Goal: Task Accomplishment & Management: Manage account settings

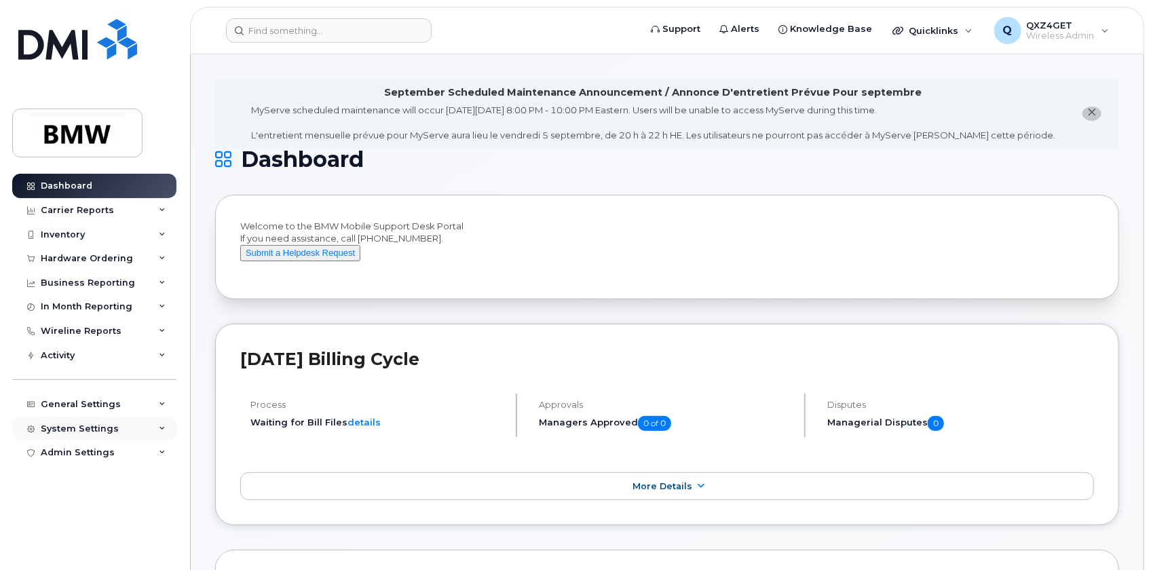
click at [75, 427] on div "System Settings" at bounding box center [80, 428] width 78 height 11
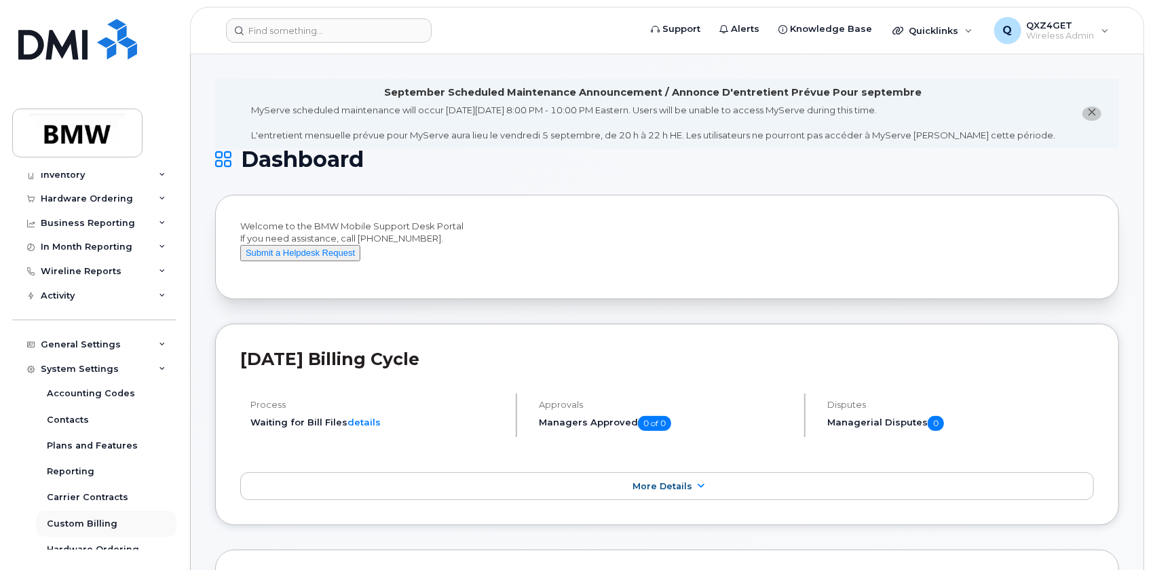
scroll to position [149, 0]
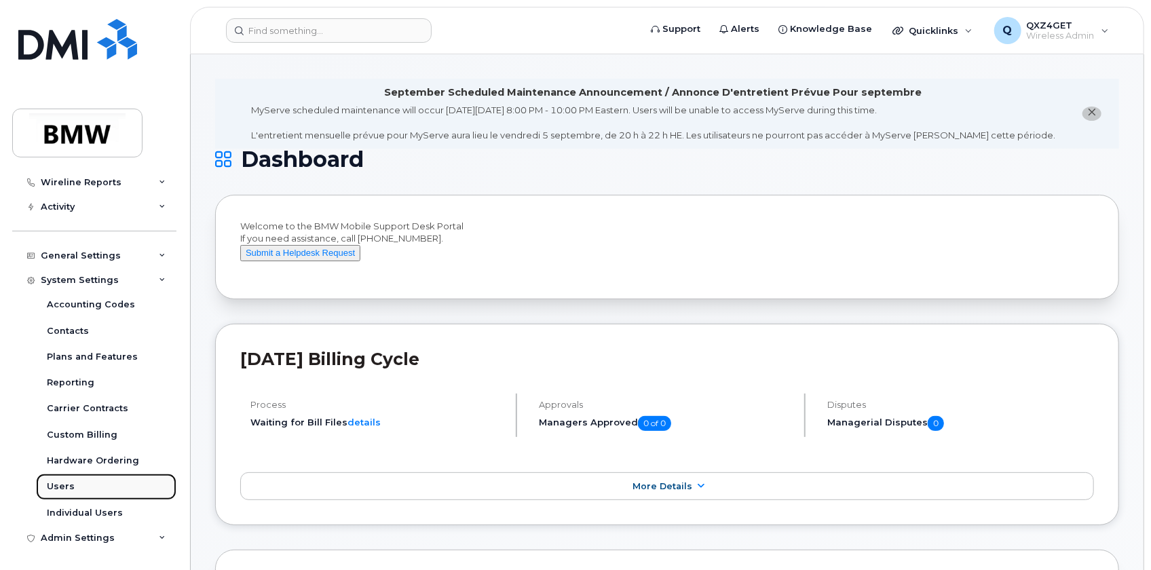
click at [56, 488] on div "Users" at bounding box center [61, 486] width 28 height 12
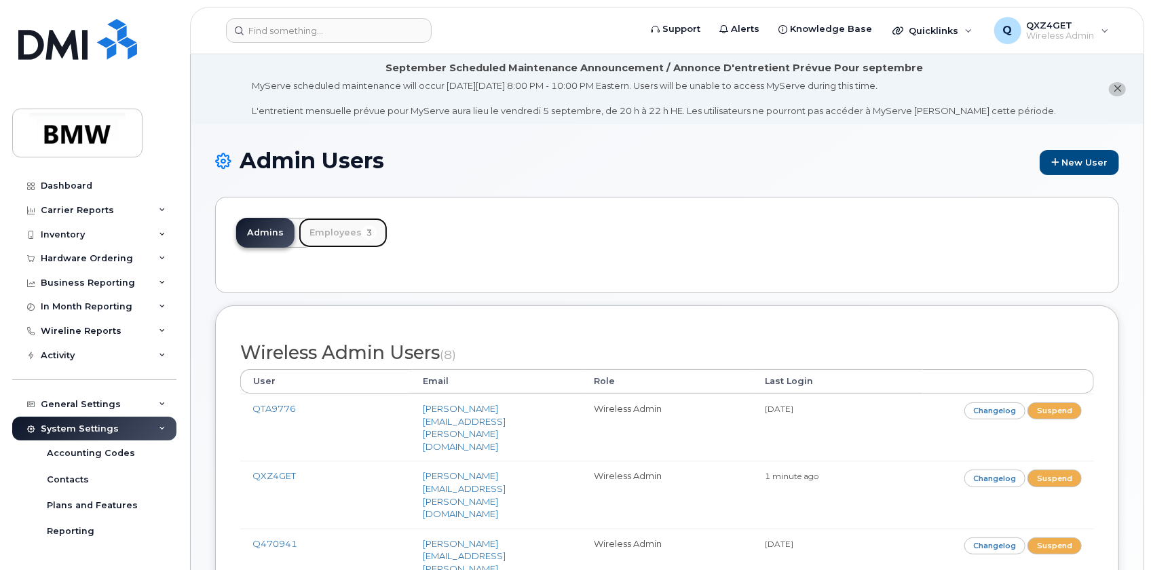
click at [336, 230] on link "Employees 3" at bounding box center [343, 233] width 89 height 30
click at [330, 231] on link "Employees 3" at bounding box center [343, 233] width 89 height 30
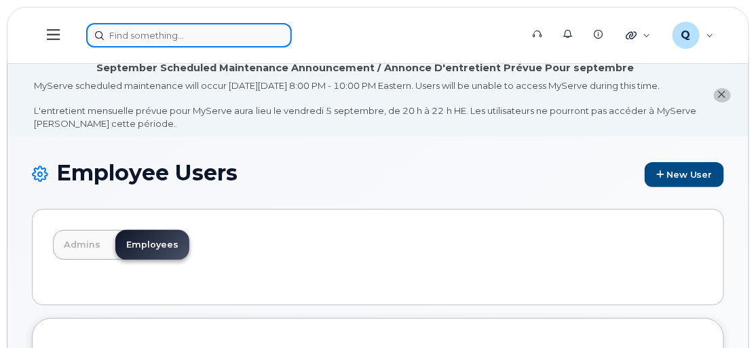
click at [181, 35] on input at bounding box center [189, 35] width 206 height 24
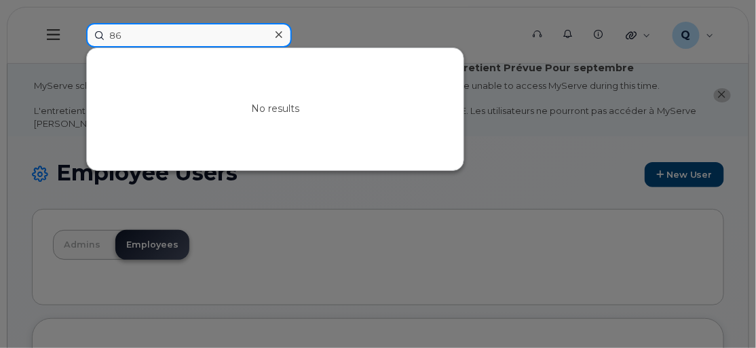
type input "8"
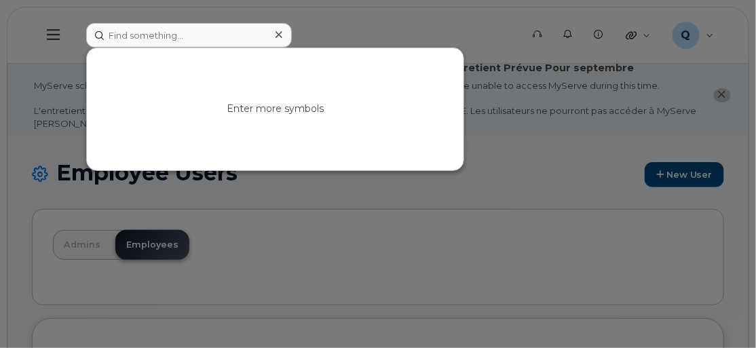
click at [147, 18] on div at bounding box center [378, 174] width 756 height 348
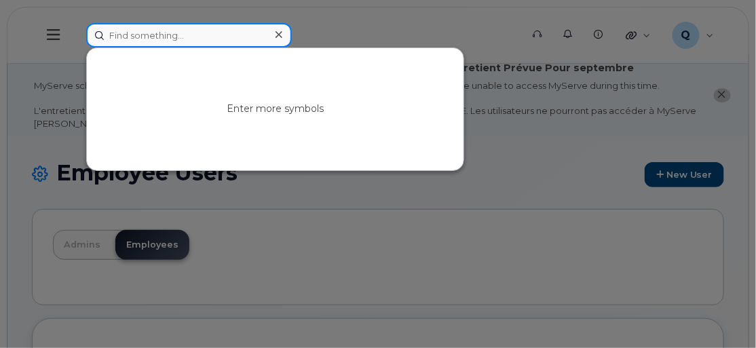
click at [153, 37] on input at bounding box center [189, 35] width 206 height 24
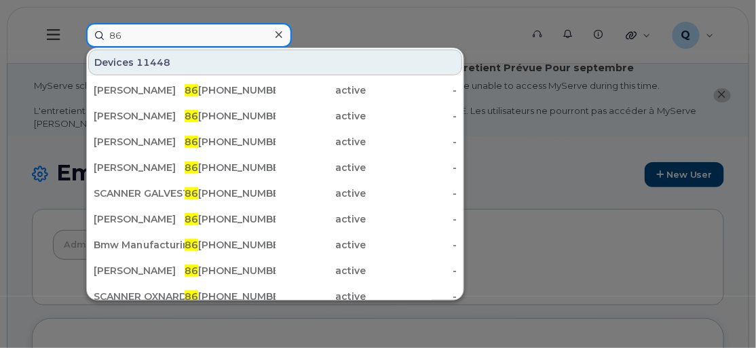
type input "8"
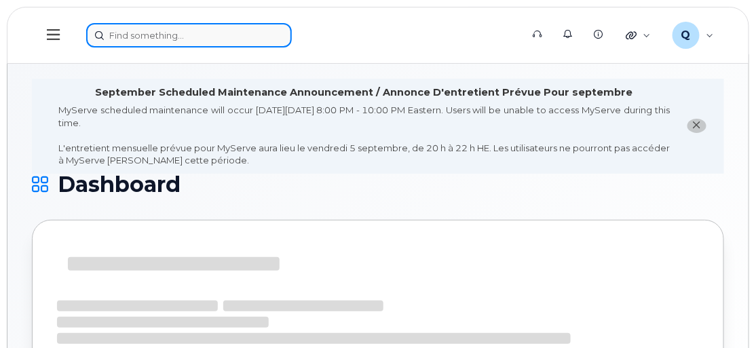
click at [97, 28] on input at bounding box center [189, 35] width 206 height 24
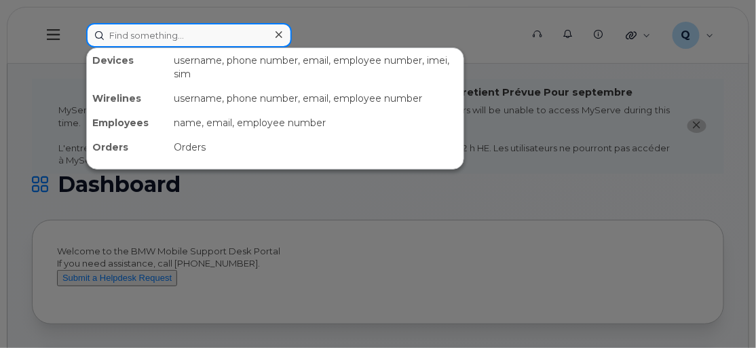
paste input "8648006944"
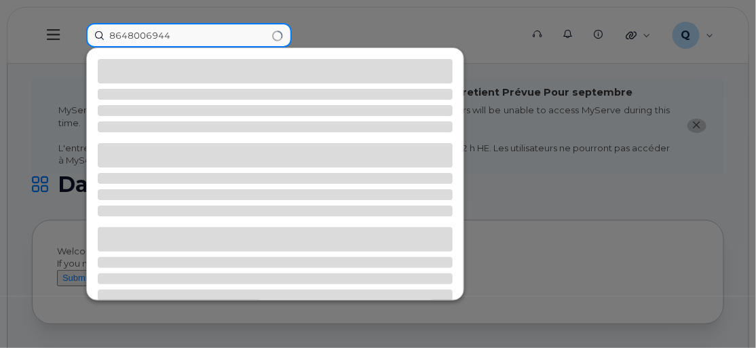
type input "8648006944"
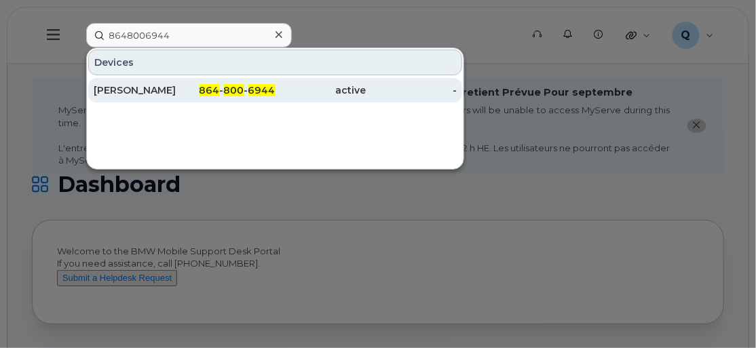
click at [138, 100] on div "[PERSON_NAME]" at bounding box center [139, 90] width 91 height 24
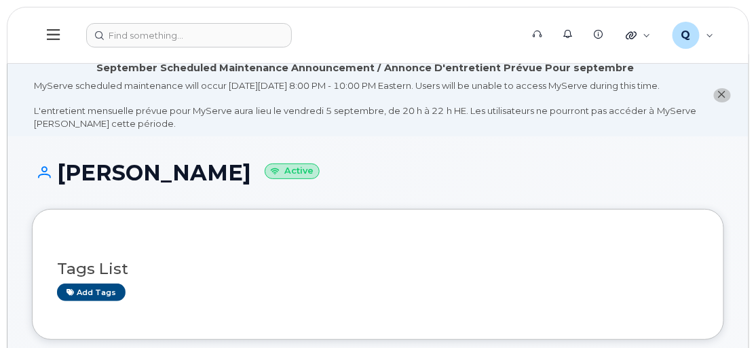
drag, startPoint x: 755, startPoint y: 43, endPoint x: 757, endPoint y: 59, distance: 15.7
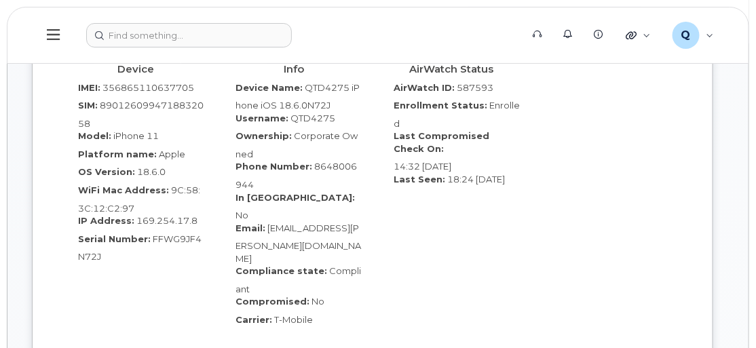
scroll to position [980, 0]
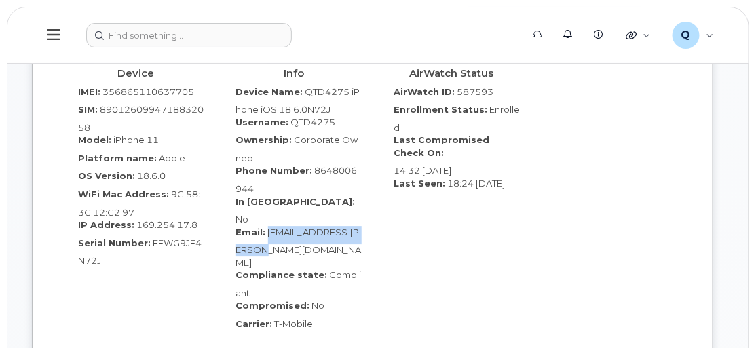
drag, startPoint x: 266, startPoint y: 206, endPoint x: 297, endPoint y: 226, distance: 36.9
click at [297, 226] on div "Email: Austin.Moore@bmwmc.com" at bounding box center [294, 247] width 138 height 43
copy span "[EMAIL_ADDRESS][PERSON_NAME][DOMAIN_NAME]"
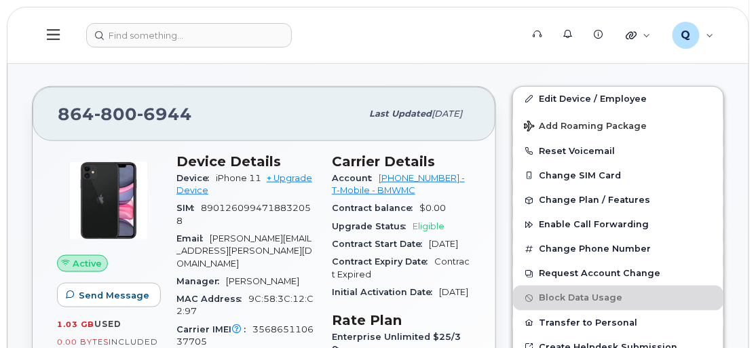
scroll to position [310, 0]
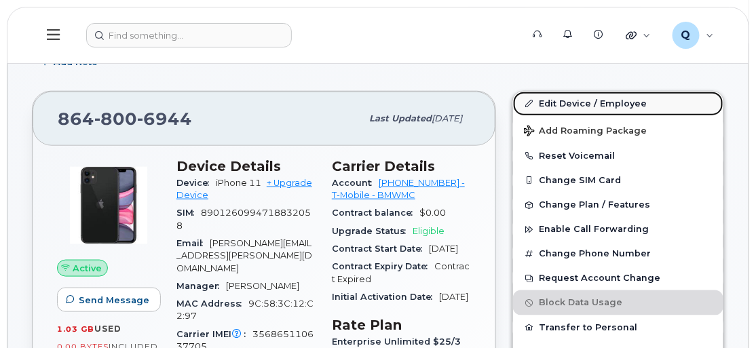
click at [628, 116] on link "Edit Device / Employee" at bounding box center [618, 104] width 210 height 24
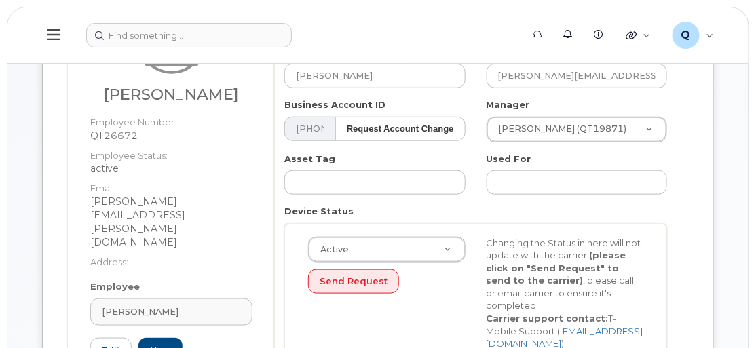
scroll to position [274, 0]
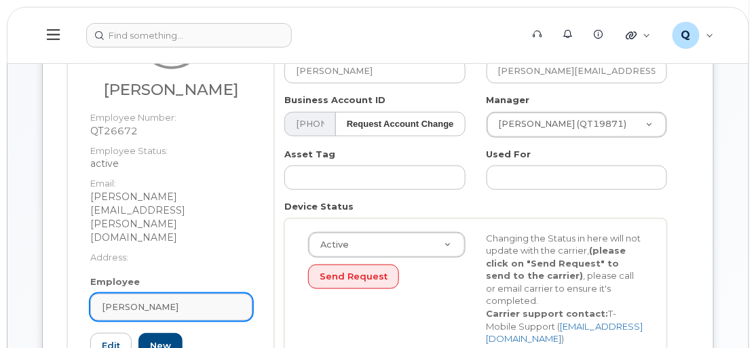
click at [151, 301] on span "[PERSON_NAME]" at bounding box center [140, 307] width 77 height 13
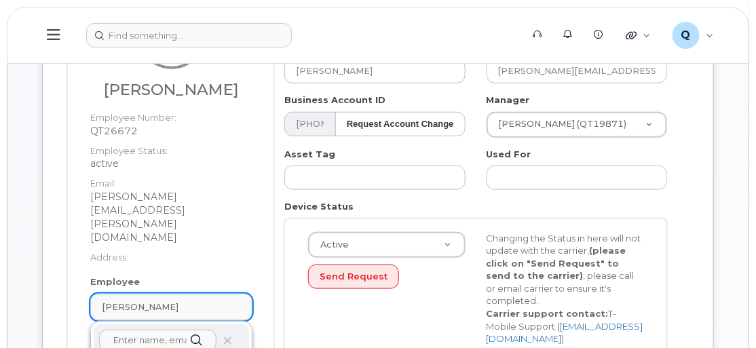
paste input "[EMAIL_ADDRESS][PERSON_NAME][DOMAIN_NAME]"
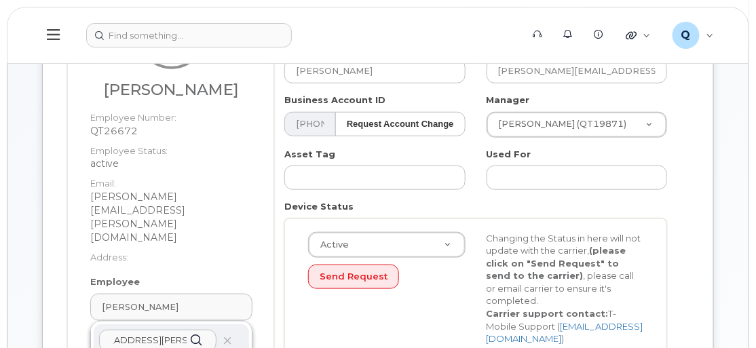
type input "[EMAIL_ADDRESS][PERSON_NAME][DOMAIN_NAME]"
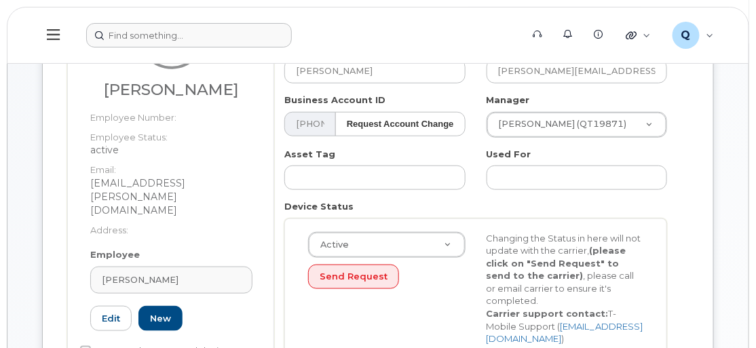
type input "Austin Moore"
type input "austin.moore@bmwmc.com"
type input "14966715"
type input "QTD4275"
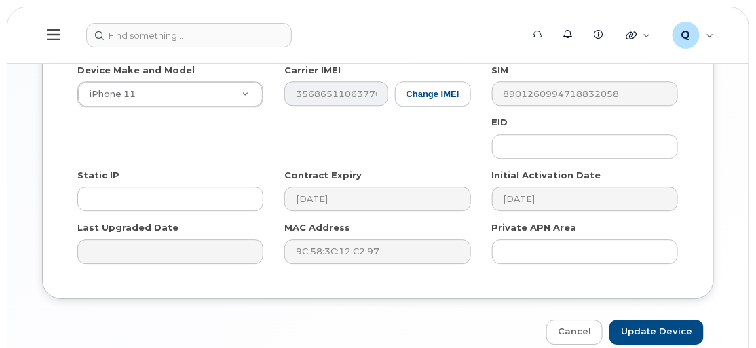
scroll to position [974, 0]
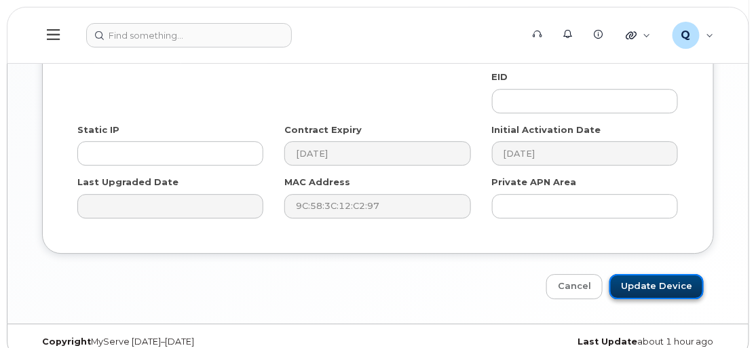
click at [681, 278] on input "Update Device" at bounding box center [656, 286] width 94 height 25
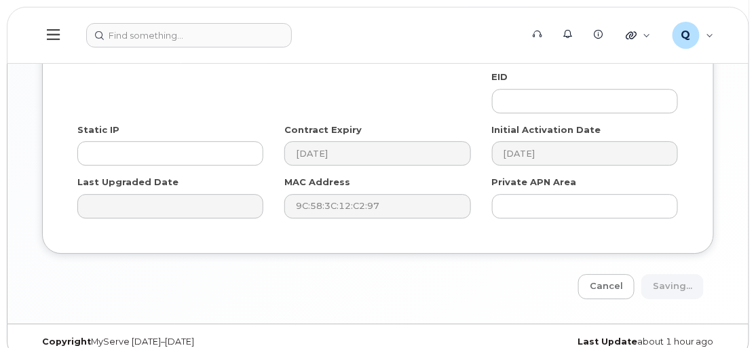
type input "Saving..."
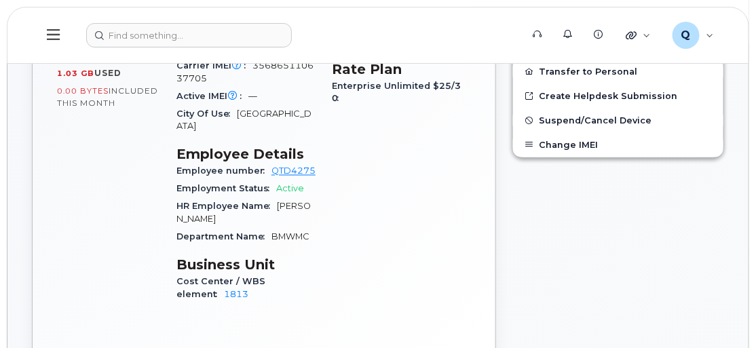
scroll to position [567, 0]
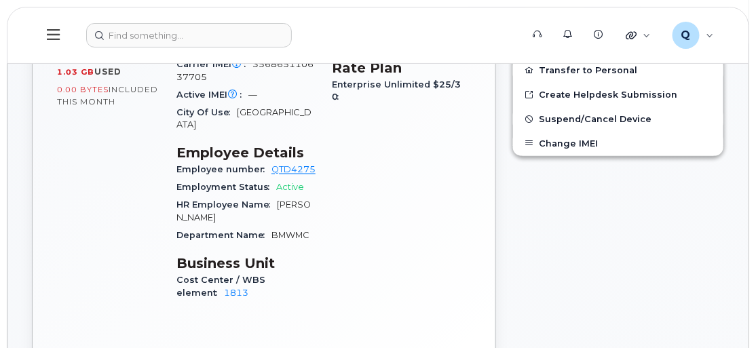
drag, startPoint x: 755, startPoint y: 84, endPoint x: 759, endPoint y: 78, distance: 7.0
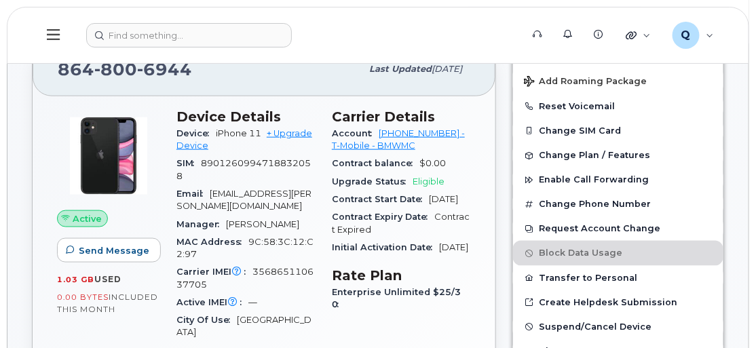
scroll to position [332, 0]
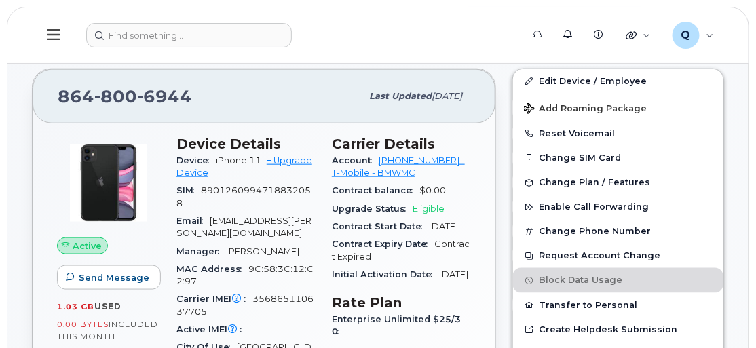
click at [404, 195] on span "Contract balance" at bounding box center [376, 190] width 88 height 10
click at [69, 224] on img at bounding box center [108, 182] width 81 height 81
